Goal: Information Seeking & Learning: Learn about a topic

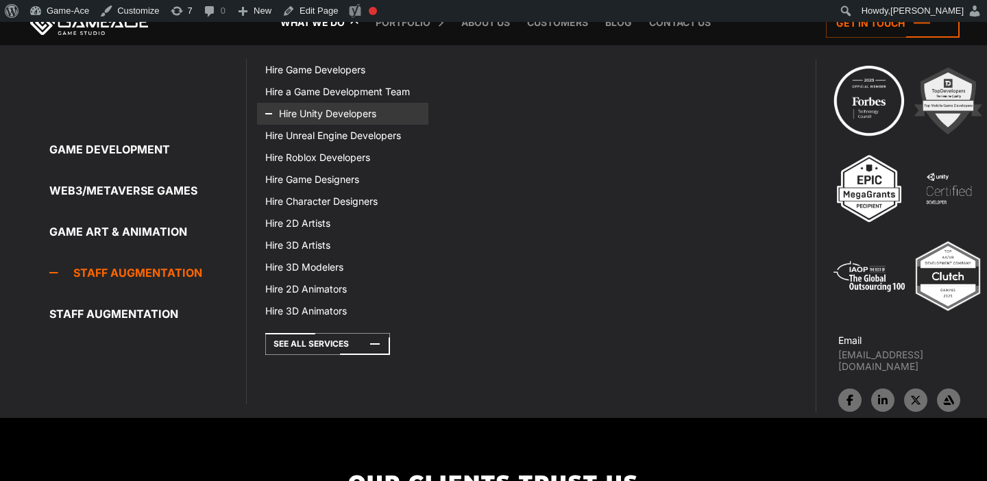
click at [330, 117] on link "Hire Unity Developers" at bounding box center [342, 114] width 171 height 22
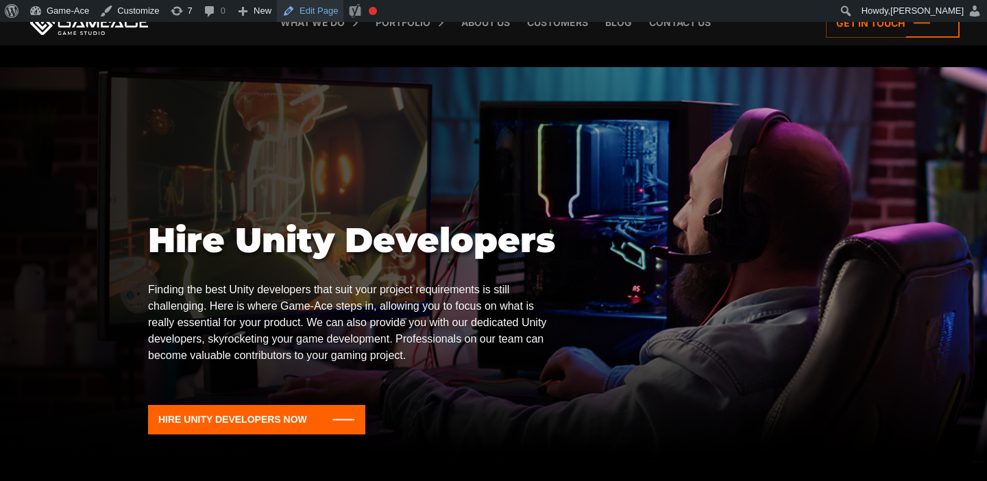
click at [323, 14] on link "Edit Page" at bounding box center [310, 11] width 67 height 22
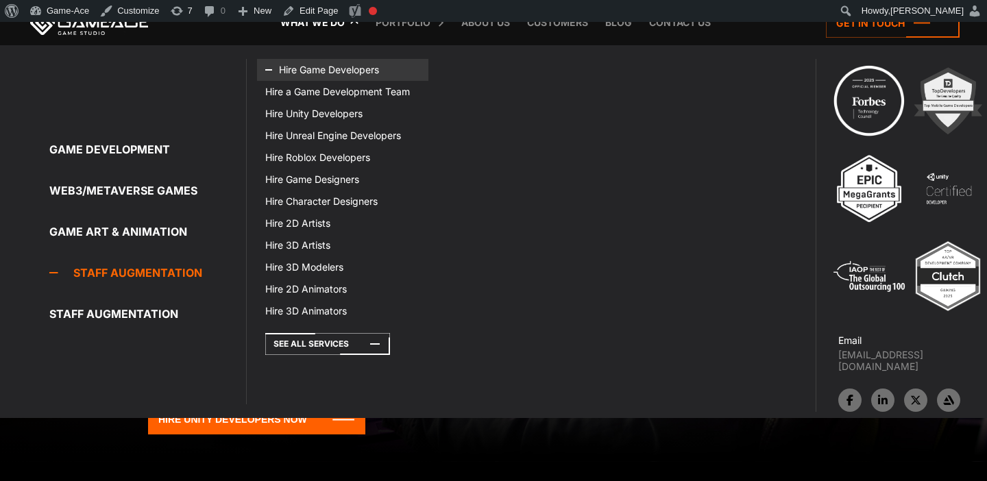
click at [346, 70] on link "Hire Game Developers" at bounding box center [342, 70] width 171 height 22
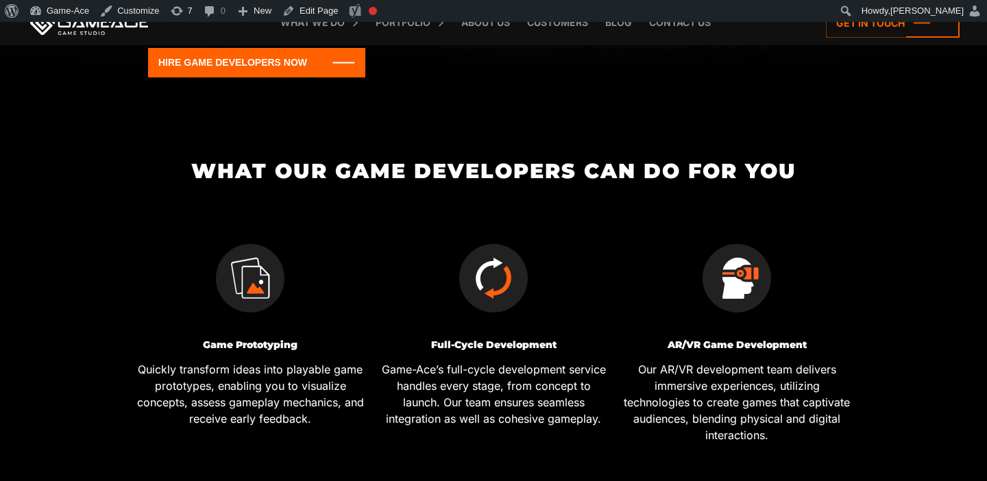
scroll to position [385, 0]
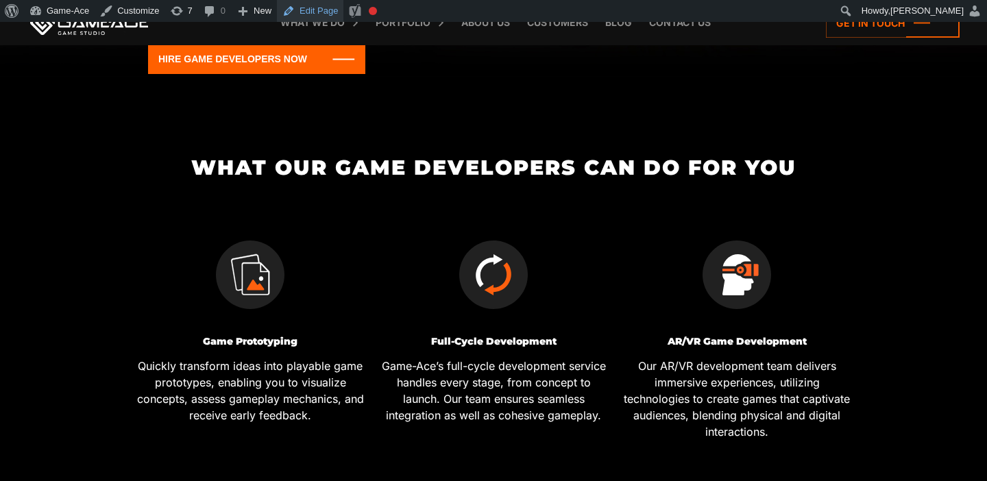
click at [308, 4] on link "Edit Page" at bounding box center [310, 11] width 67 height 22
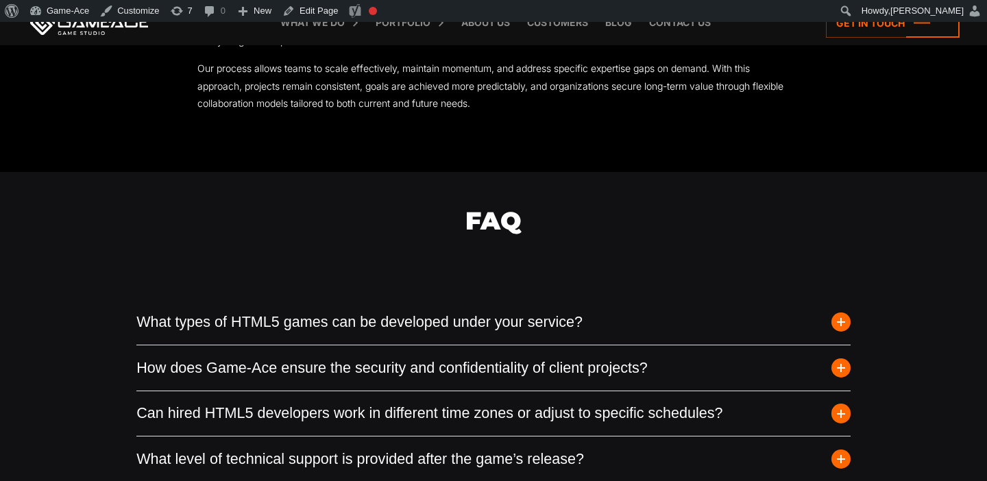
scroll to position [3273, 0]
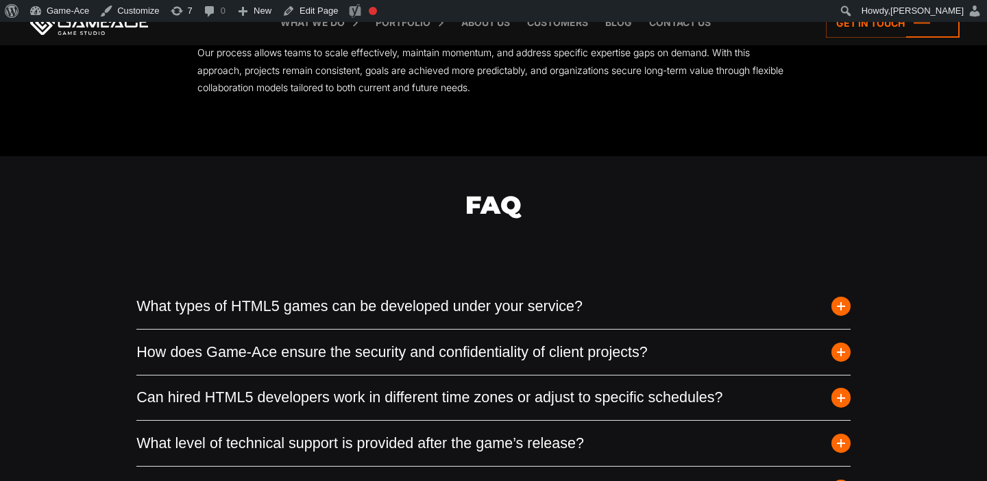
click at [847, 313] on span "button" at bounding box center [841, 306] width 19 height 19
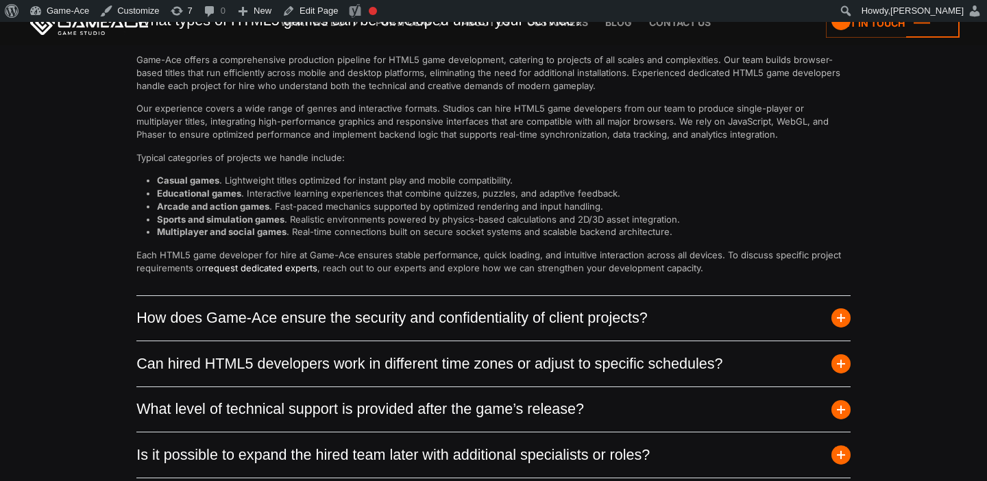
scroll to position [3563, 0]
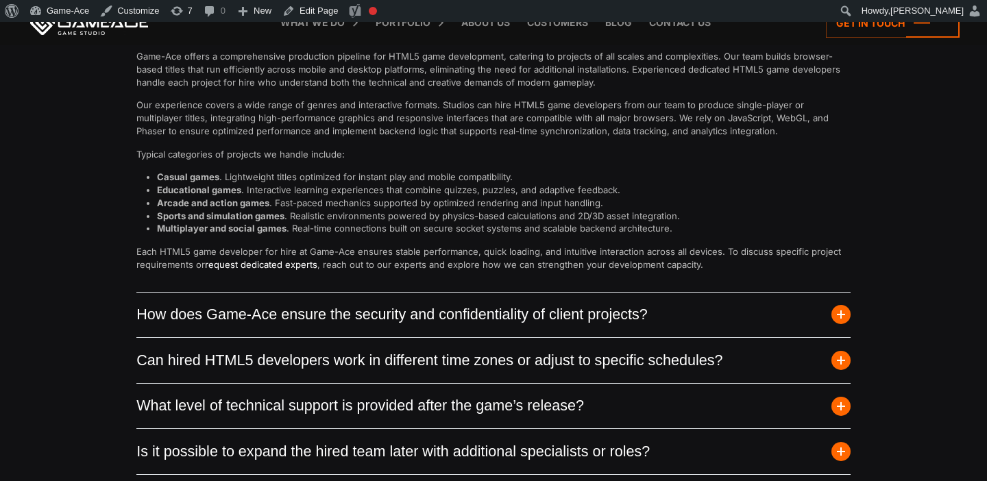
click at [844, 313] on span "button" at bounding box center [841, 314] width 19 height 19
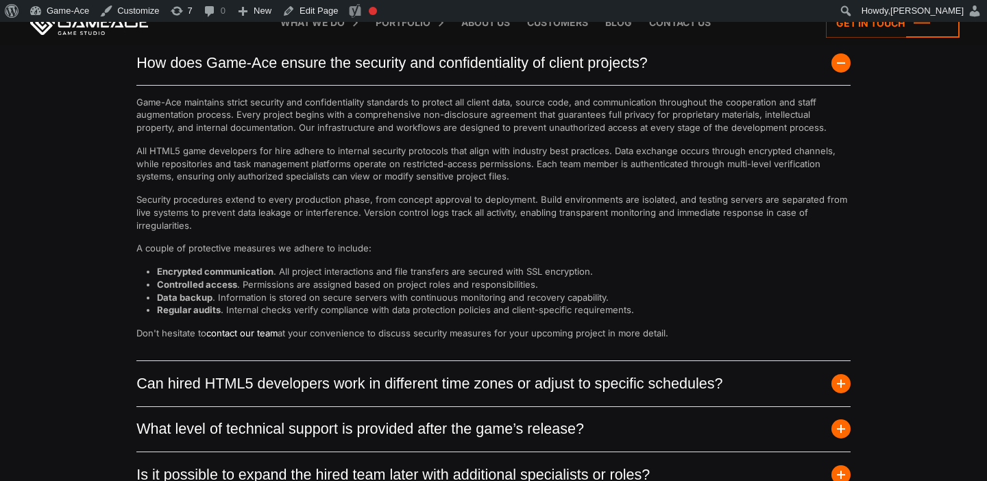
click at [841, 385] on span "button" at bounding box center [841, 383] width 19 height 19
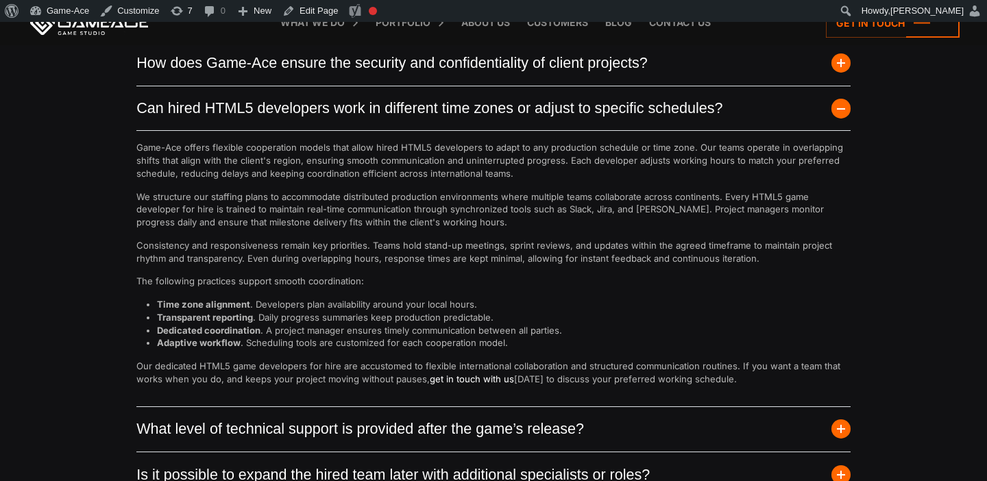
click at [474, 379] on link "get in touch with us" at bounding box center [472, 379] width 84 height 11
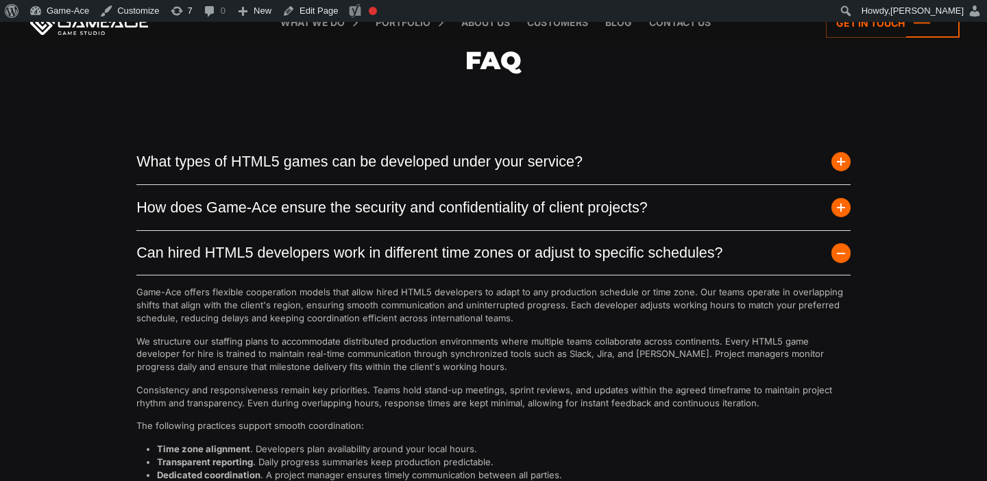
scroll to position [3318, 0]
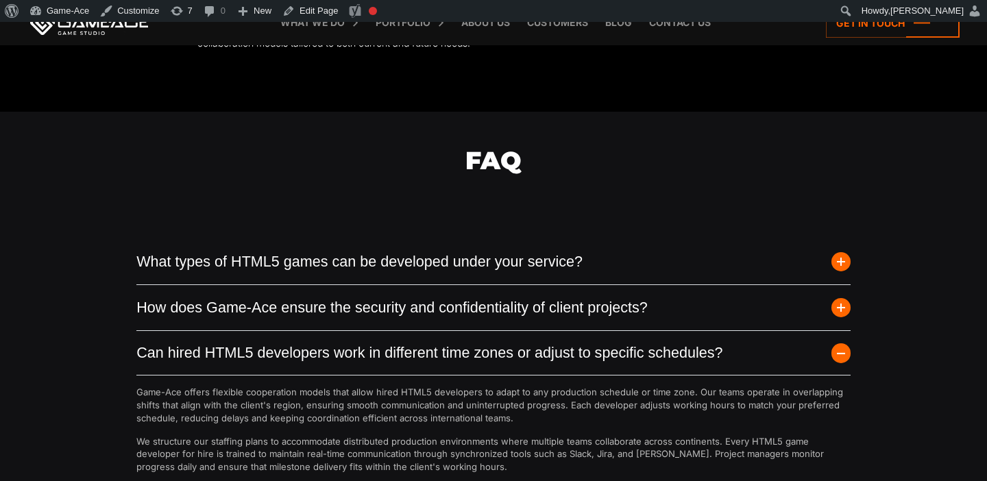
click at [839, 306] on span "button" at bounding box center [841, 307] width 19 height 19
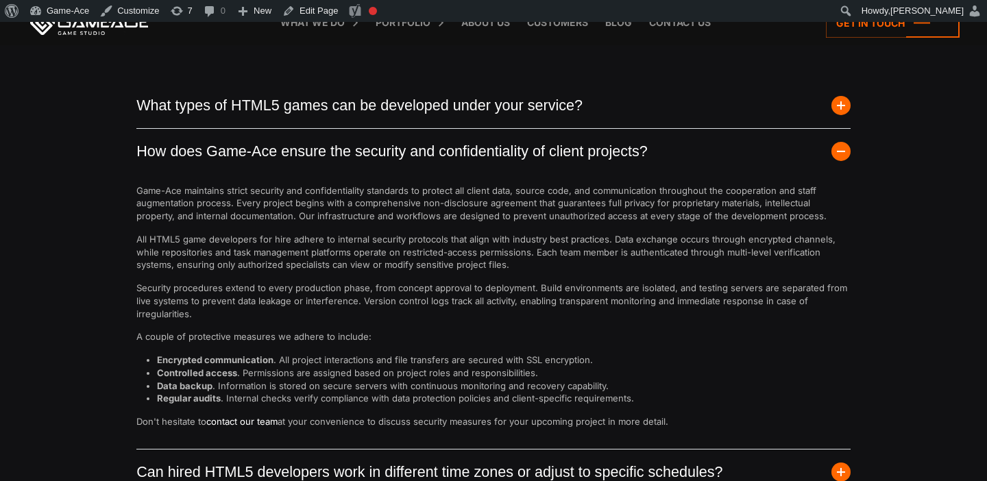
scroll to position [3487, 0]
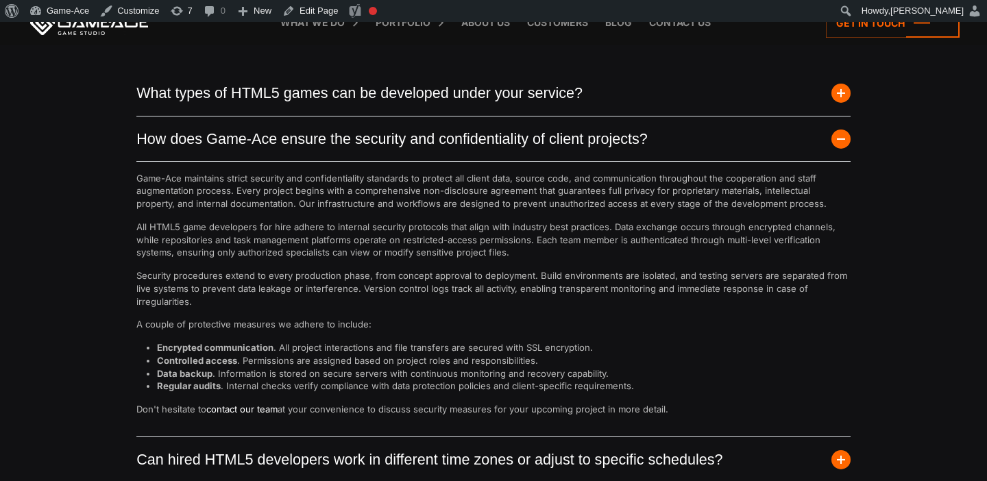
click at [252, 410] on link "contact our team" at bounding box center [241, 409] width 71 height 11
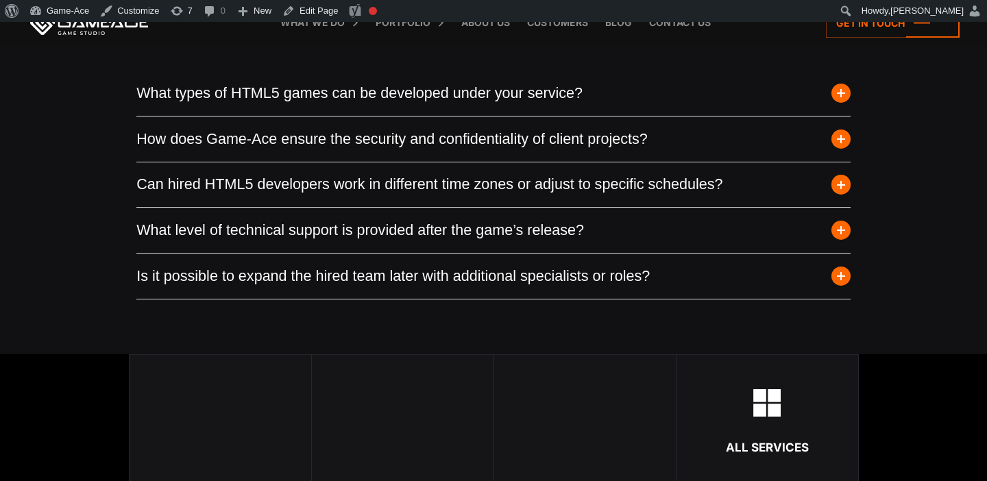
click at [842, 276] on span "button" at bounding box center [841, 276] width 19 height 19
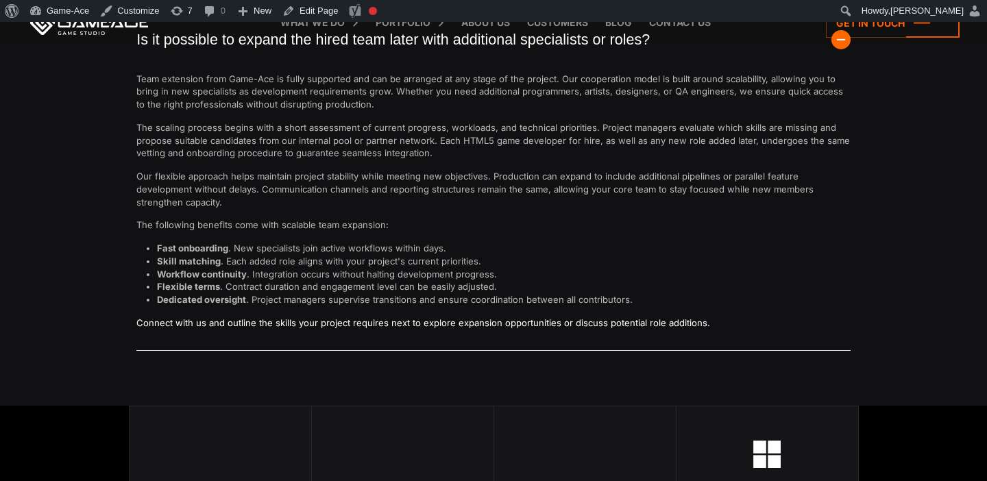
scroll to position [3723, 0]
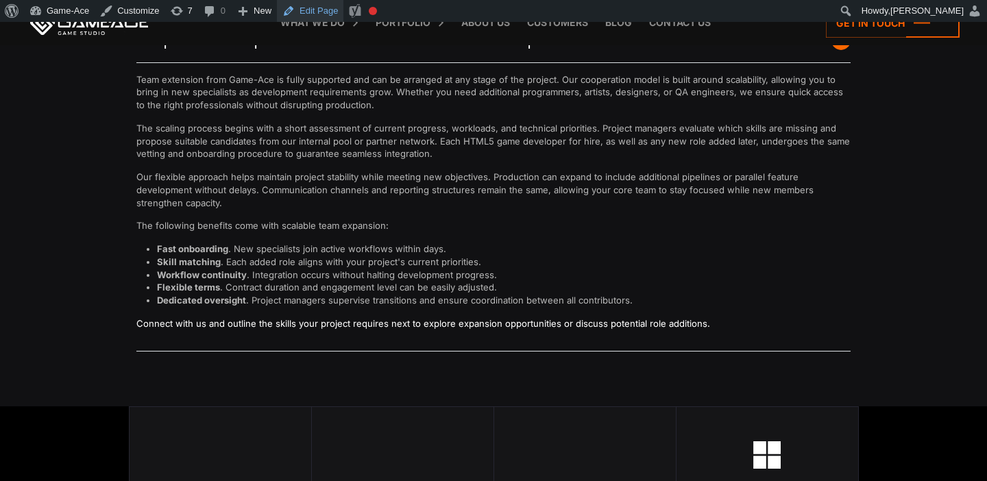
click at [322, 12] on link "Edit Page" at bounding box center [310, 11] width 67 height 22
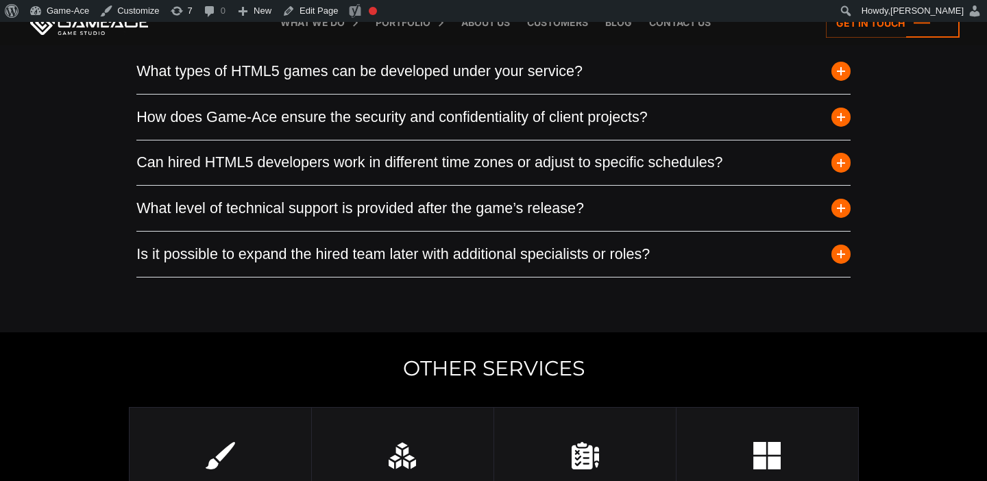
scroll to position [3541, 0]
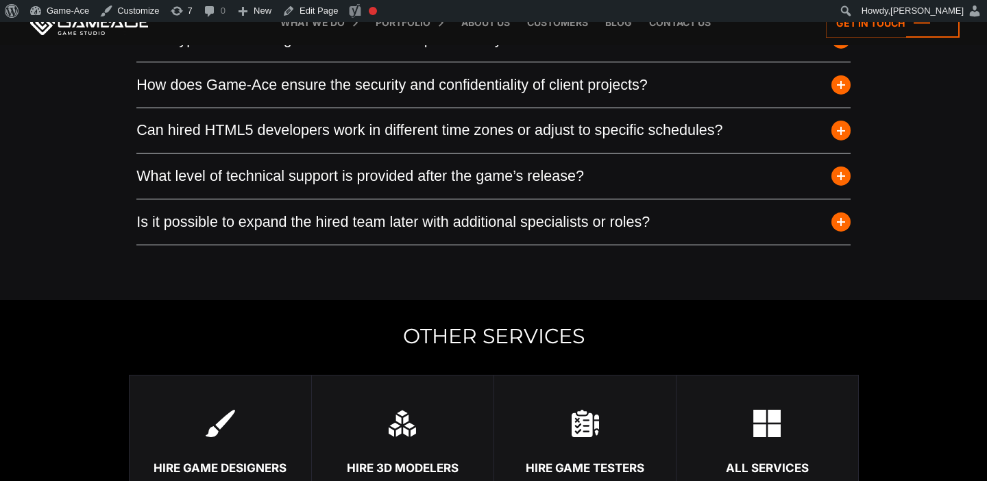
click at [839, 222] on span "button" at bounding box center [841, 222] width 19 height 19
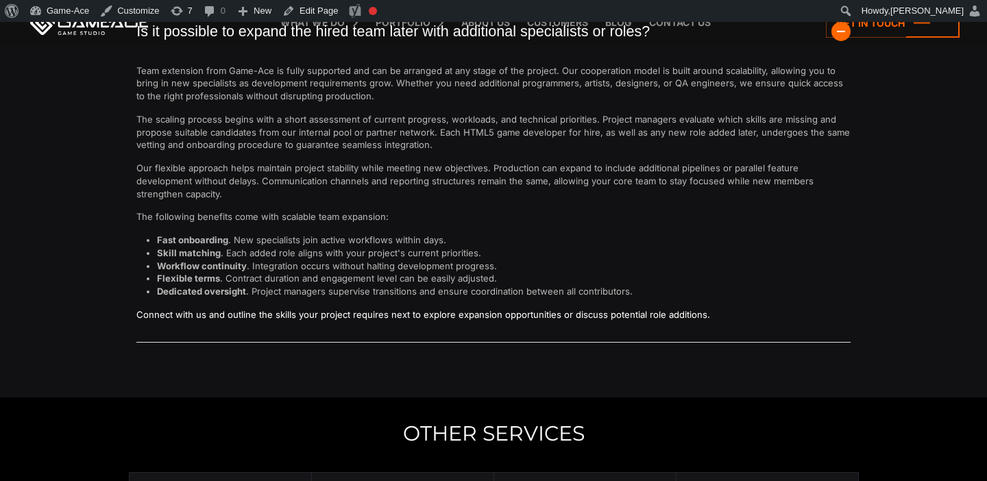
scroll to position [3734, 0]
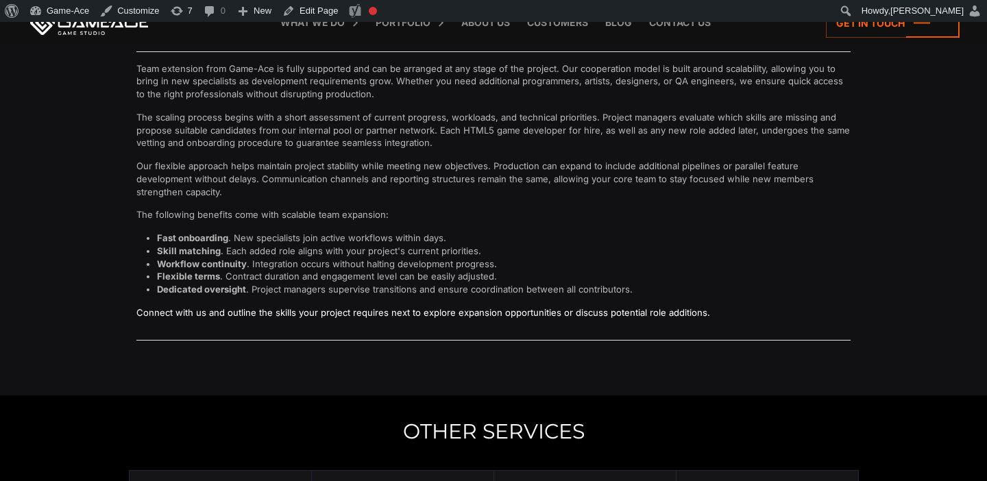
click at [501, 313] on link "Connect with us and outline the skills your project requires next to explore ex…" at bounding box center [423, 312] width 574 height 11
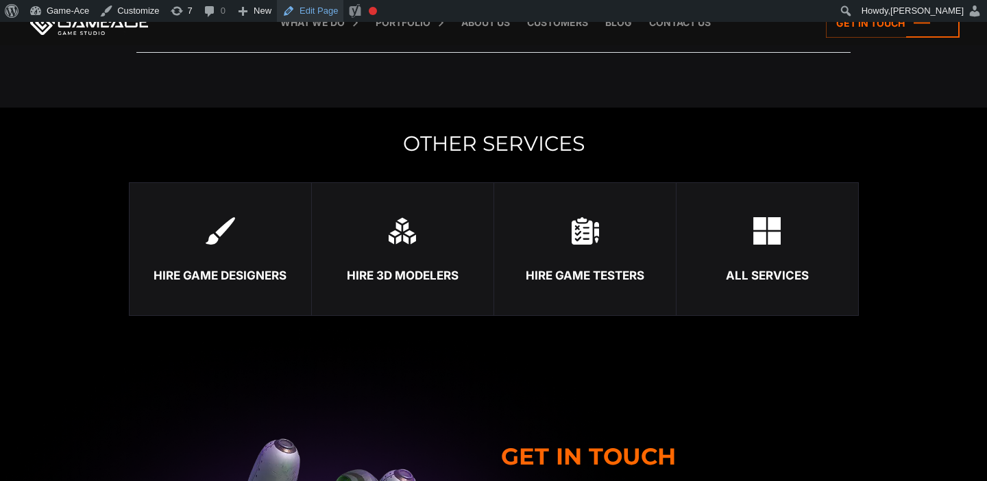
click at [302, 12] on link "Edit Page" at bounding box center [310, 11] width 67 height 22
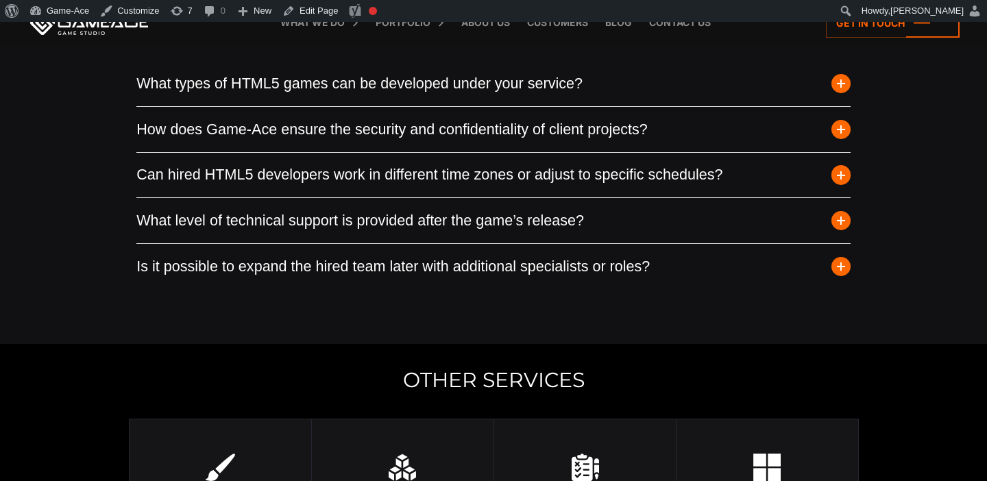
scroll to position [3511, 0]
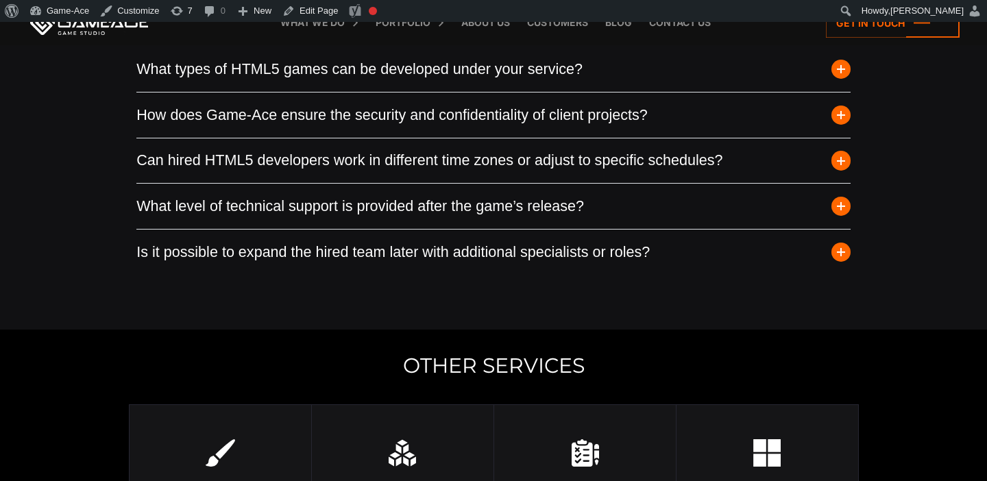
click at [842, 205] on span "button" at bounding box center [841, 206] width 19 height 19
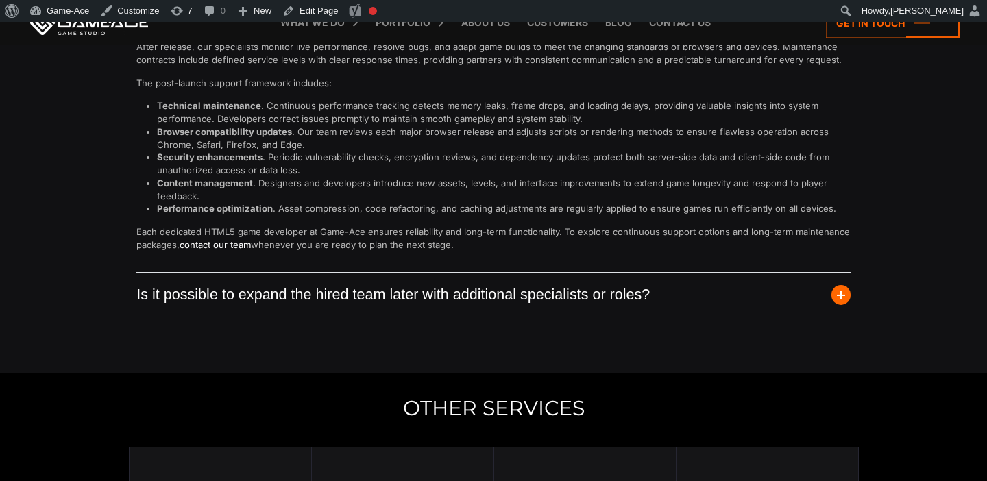
scroll to position [3768, 0]
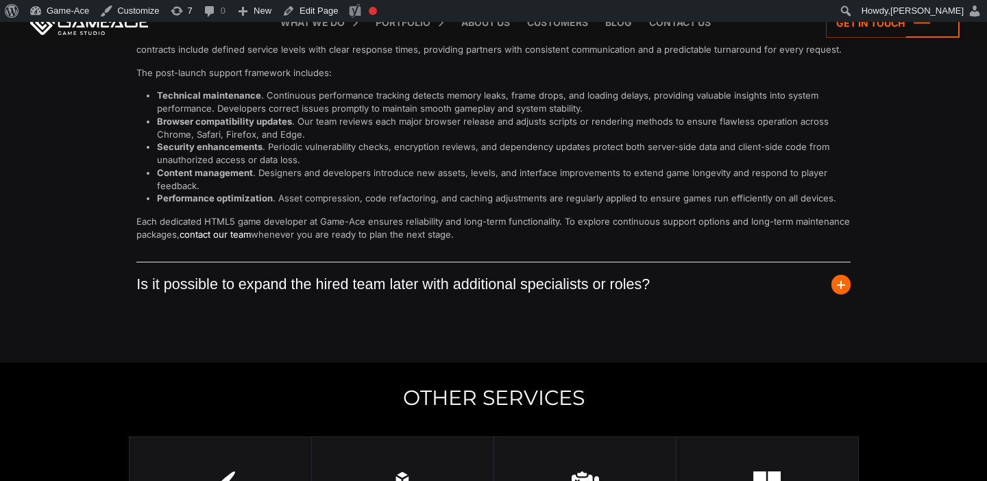
click at [831, 282] on button "Is it possible to expand the hired team later with additional specialists or ro…" at bounding box center [493, 285] width 714 height 45
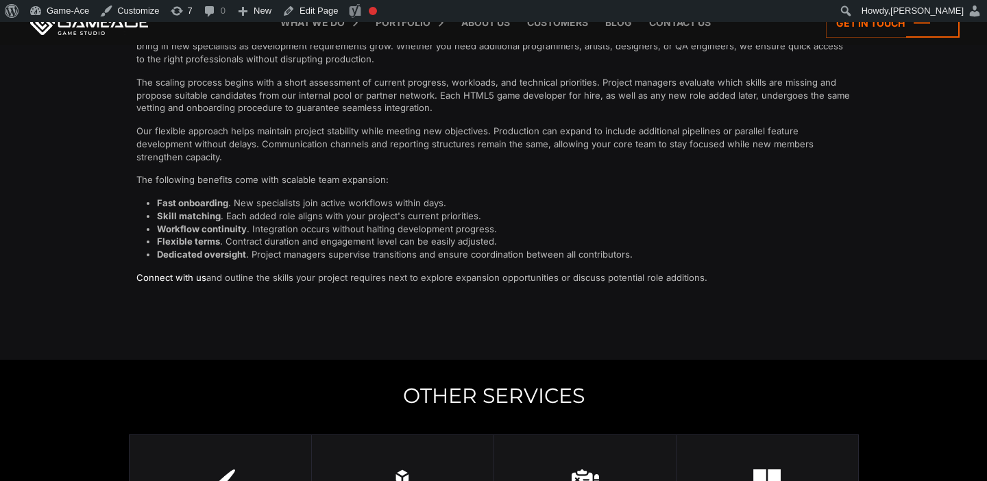
scroll to position [3767, 0]
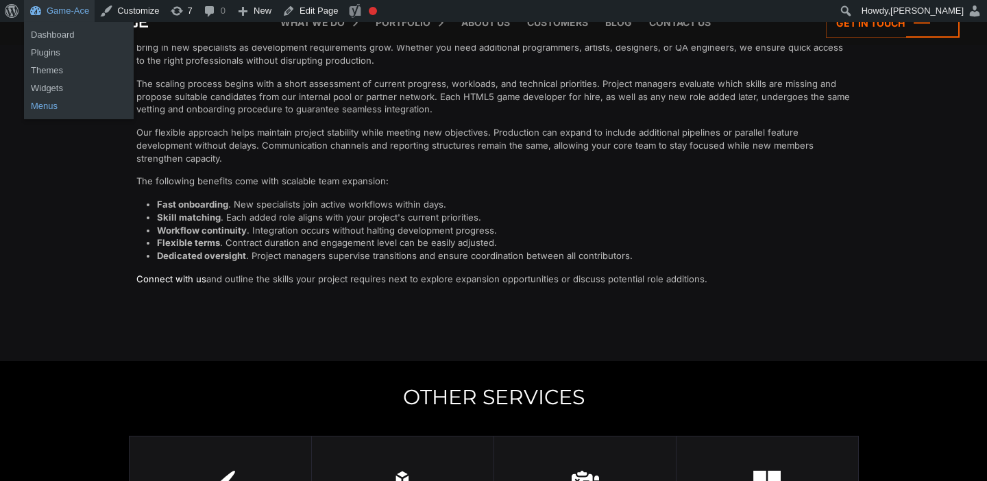
click at [53, 107] on link "Menus" at bounding box center [79, 106] width 110 height 18
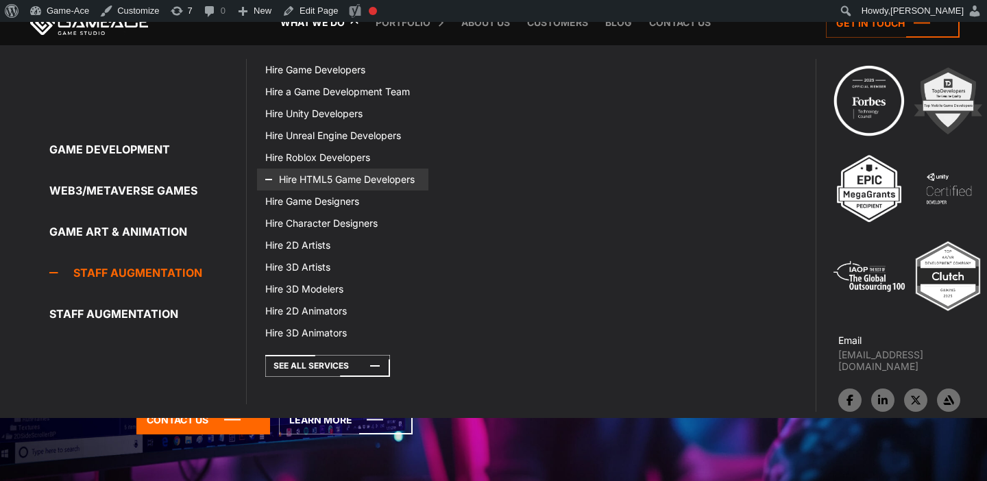
click at [316, 171] on link "Hire HTML5 Game Developers" at bounding box center [342, 180] width 171 height 22
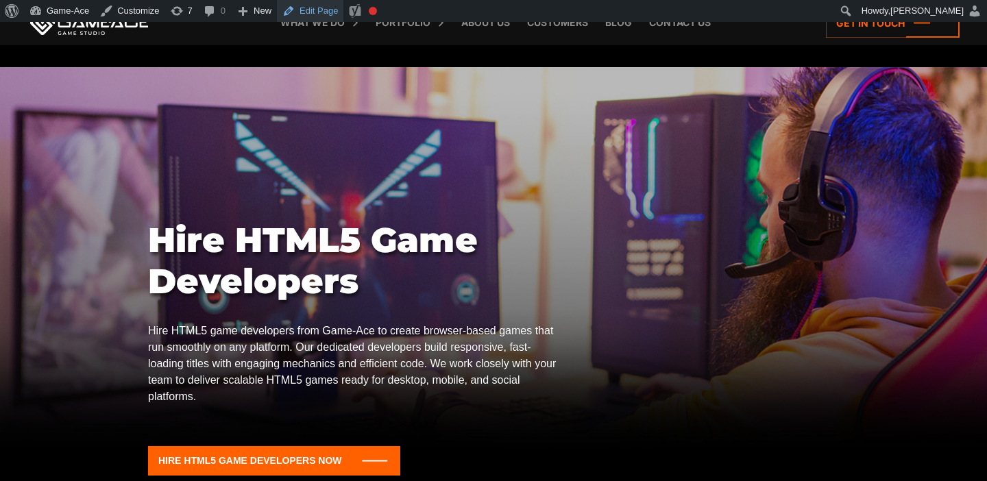
click at [322, 8] on link "Edit Page" at bounding box center [310, 11] width 67 height 22
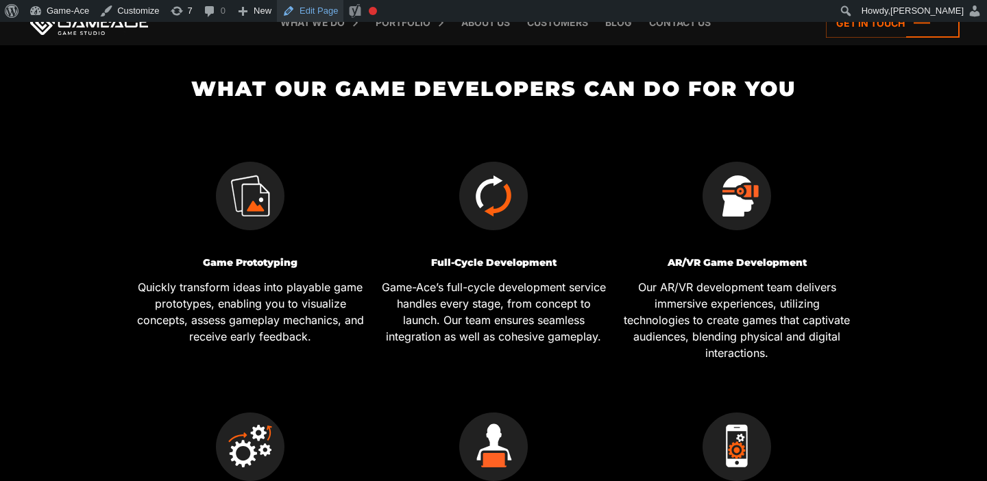
scroll to position [379, 0]
